Goal: Transaction & Acquisition: Purchase product/service

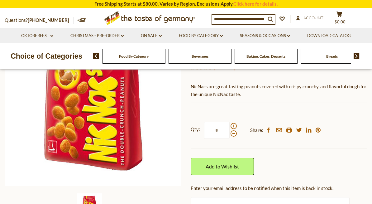
scroll to position [110, 0]
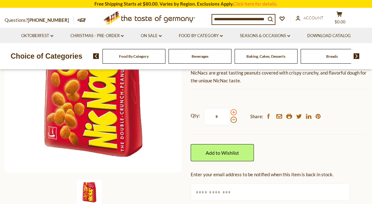
click at [233, 112] on span at bounding box center [234, 112] width 6 height 6
click at [230, 112] on input "*" at bounding box center [217, 116] width 26 height 17
click at [233, 112] on span at bounding box center [234, 112] width 6 height 6
click at [230, 112] on input "*" at bounding box center [217, 116] width 26 height 17
click at [233, 121] on span at bounding box center [234, 120] width 6 height 6
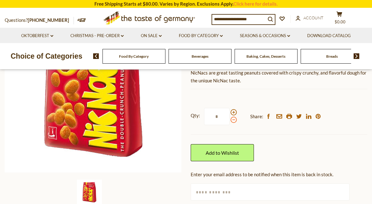
click at [230, 121] on input "*" at bounding box center [217, 116] width 26 height 17
type input "*"
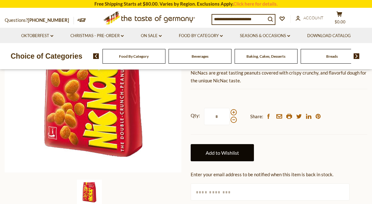
click at [233, 145] on link "Add to Wishlist" at bounding box center [222, 152] width 63 height 17
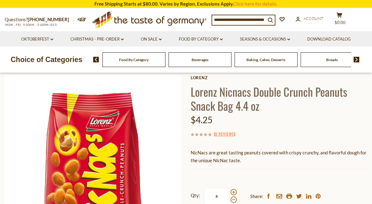
scroll to position [15, 0]
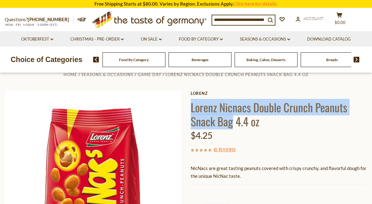
drag, startPoint x: 193, startPoint y: 109, endPoint x: 233, endPoint y: 124, distance: 42.6
click at [233, 124] on h1 "Lorenz Nicnacs Double Crunch Peanuts Snack Bag 4.4 oz" at bounding box center [279, 114] width 177 height 28
copy h1 "[PERSON_NAME] Double Crunch Peanuts Snack Bag"
